Goal: Navigation & Orientation: Find specific page/section

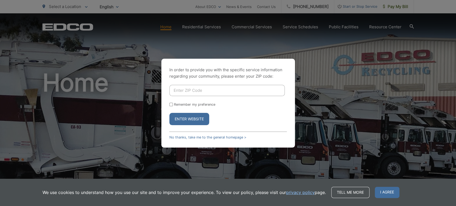
click at [188, 90] on input "Enter ZIP Code" at bounding box center [228, 90] width 116 height 11
type input "90638"
click at [170, 106] on input "Remember my preference" at bounding box center [171, 104] width 3 height 3
checkbox input "true"
click at [185, 117] on button "Enter Website" at bounding box center [190, 119] width 40 height 12
